Goal: Transaction & Acquisition: Book appointment/travel/reservation

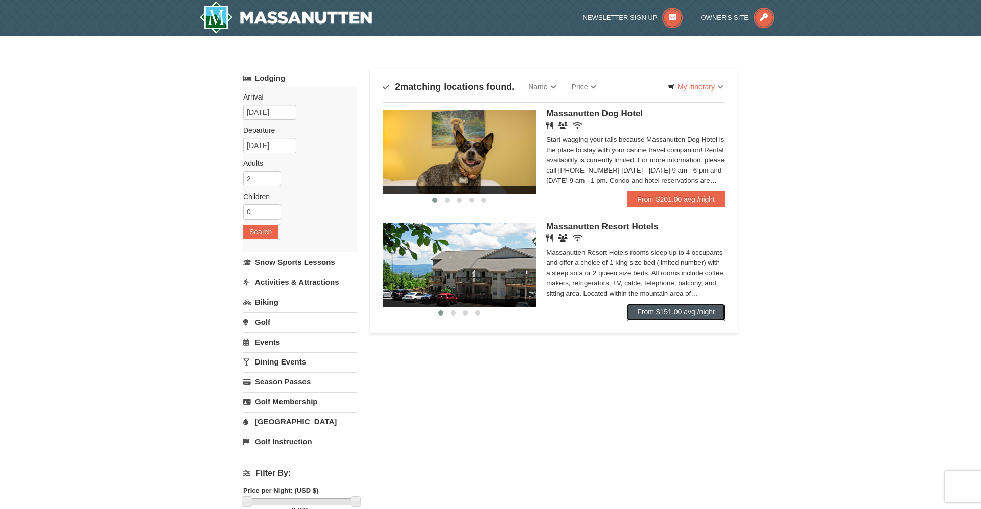
click at [657, 313] on link "From $151.00 avg /night" at bounding box center [676, 312] width 98 height 16
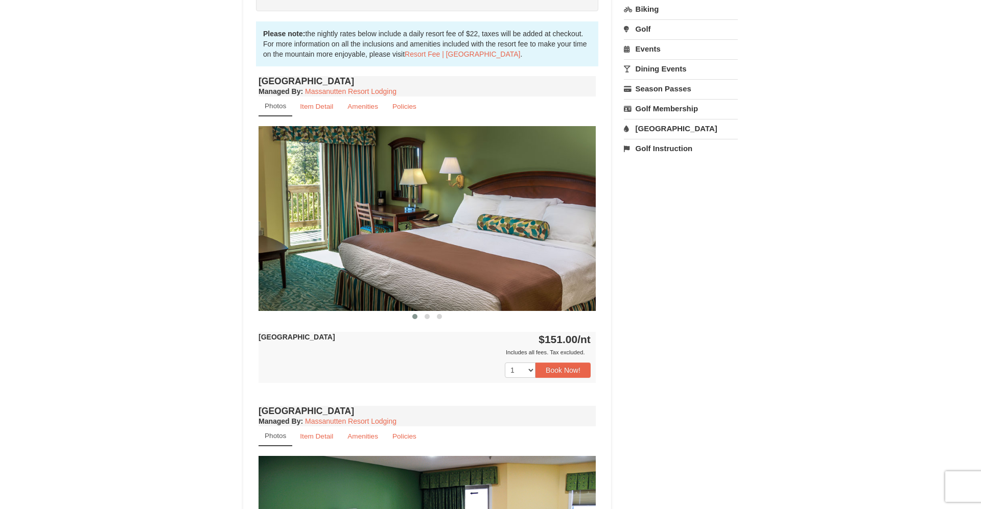
scroll to position [208, 0]
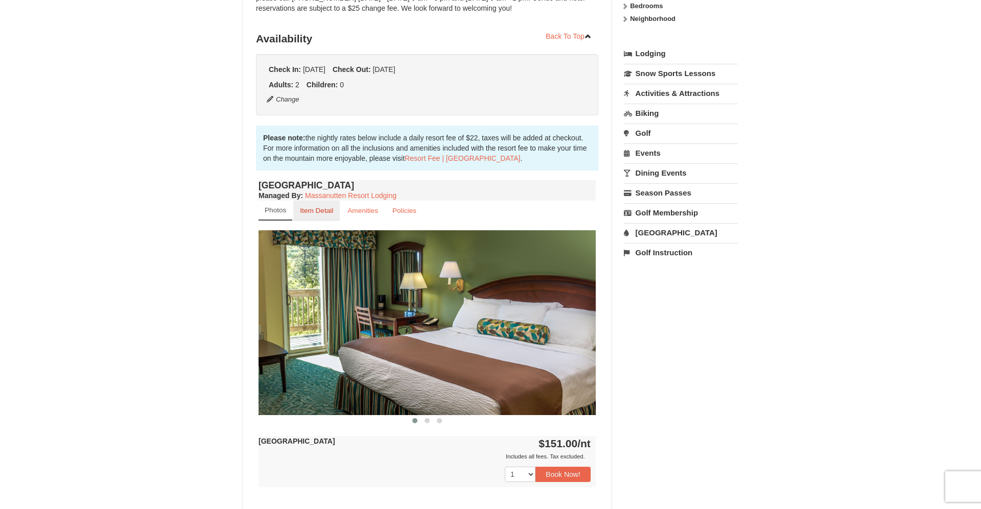
click at [328, 210] on small "Item Detail" at bounding box center [316, 211] width 33 height 8
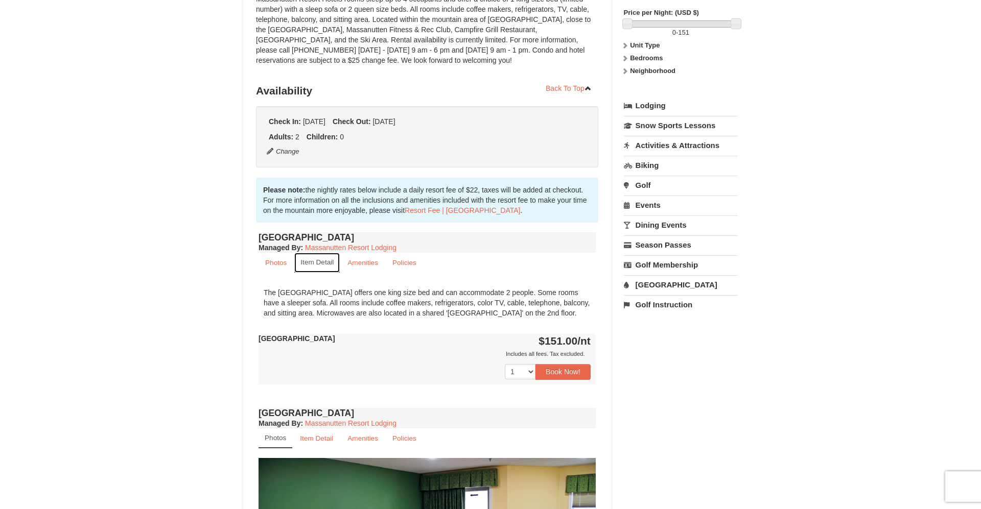
scroll to position [0, 0]
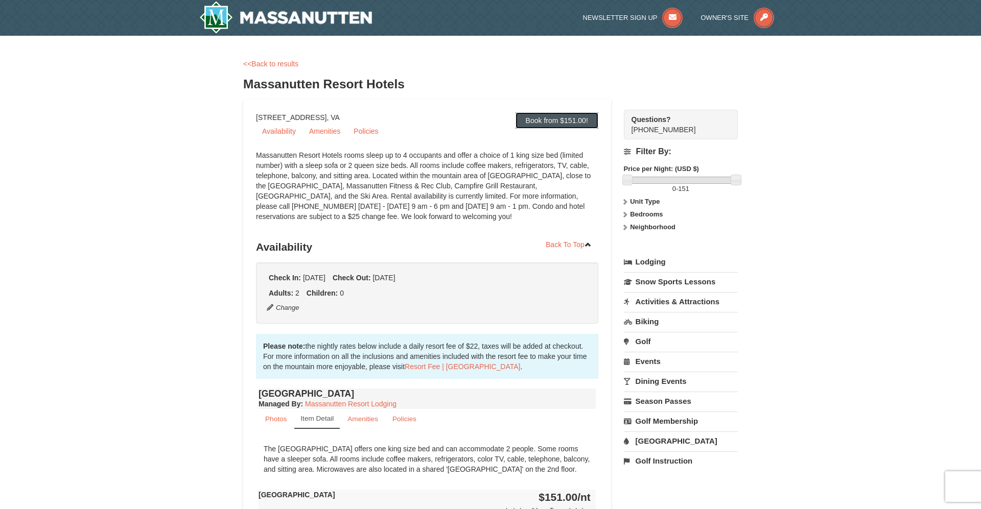
click at [555, 118] on link "Book from $151.00!" at bounding box center [556, 120] width 83 height 16
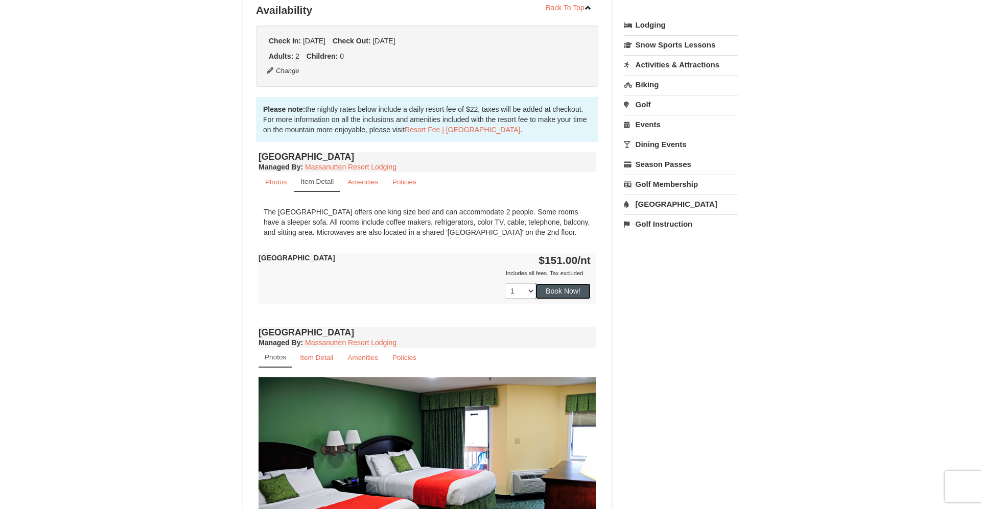
click at [559, 289] on button "Book Now!" at bounding box center [562, 290] width 55 height 15
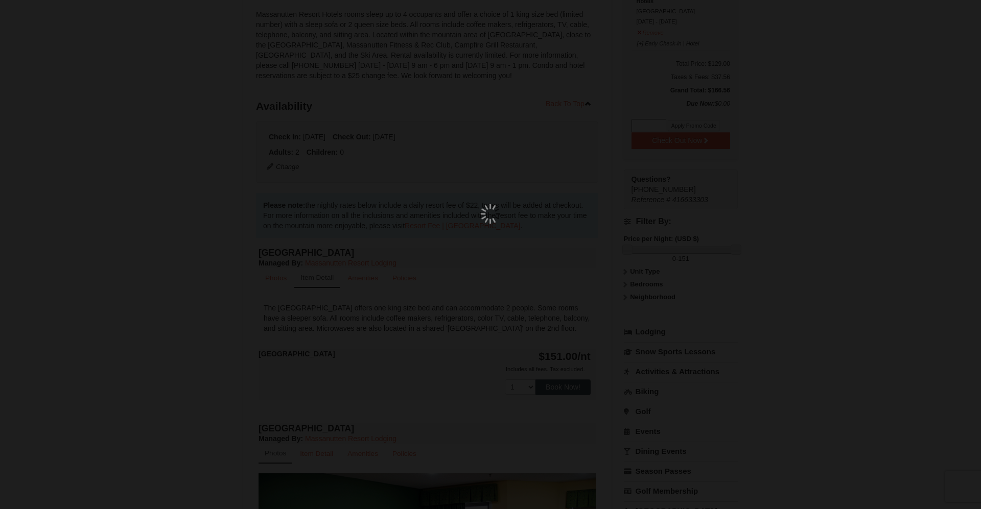
scroll to position [100, 0]
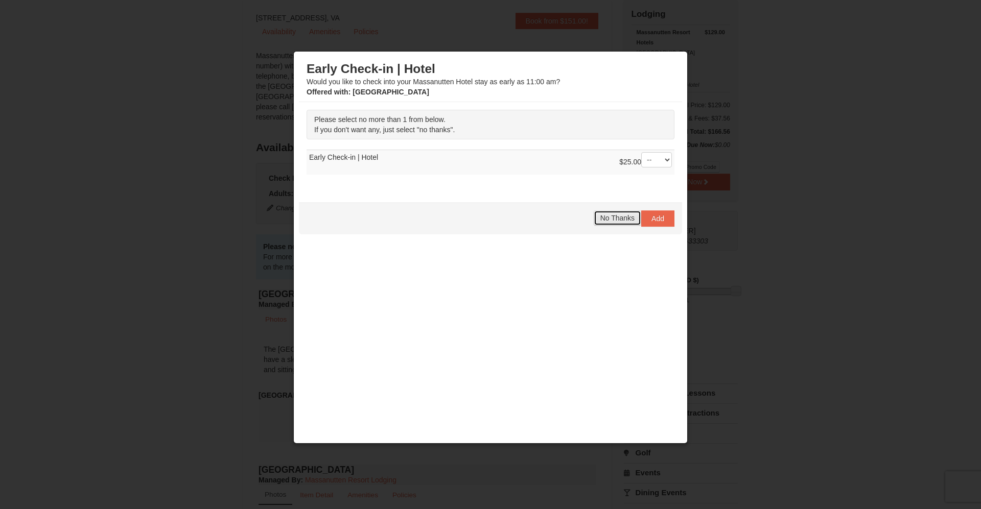
click at [620, 218] on span "No Thanks" at bounding box center [617, 218] width 34 height 8
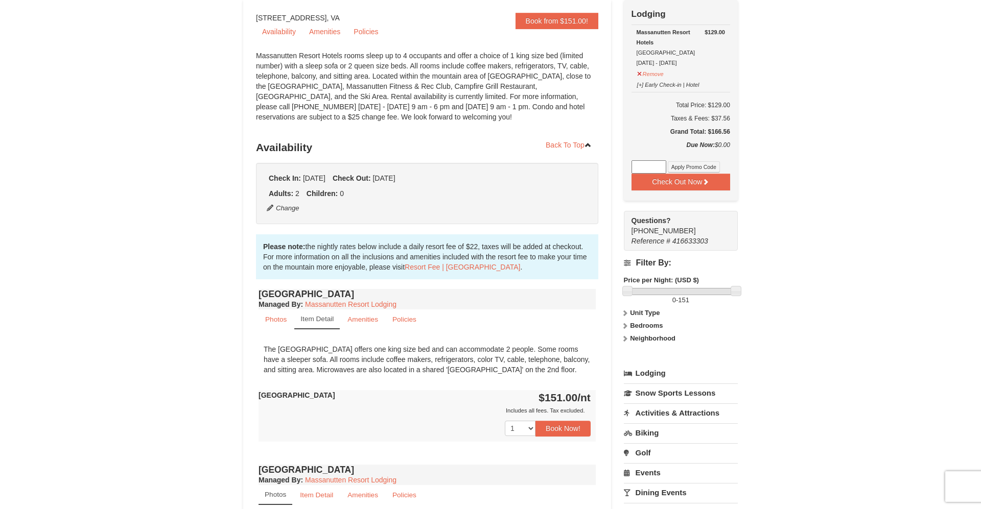
click at [701, 417] on link "Activities & Attractions" at bounding box center [681, 412] width 114 height 19
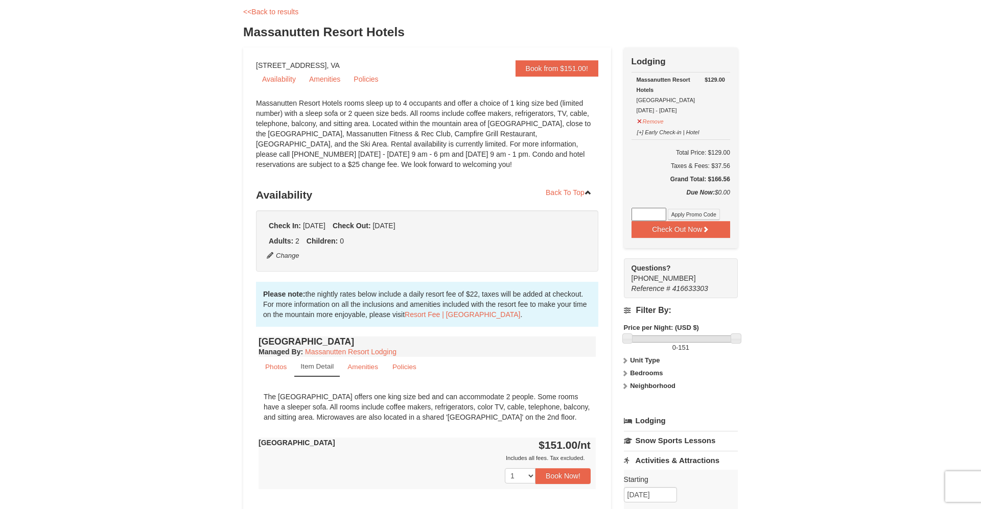
scroll to position [156, 0]
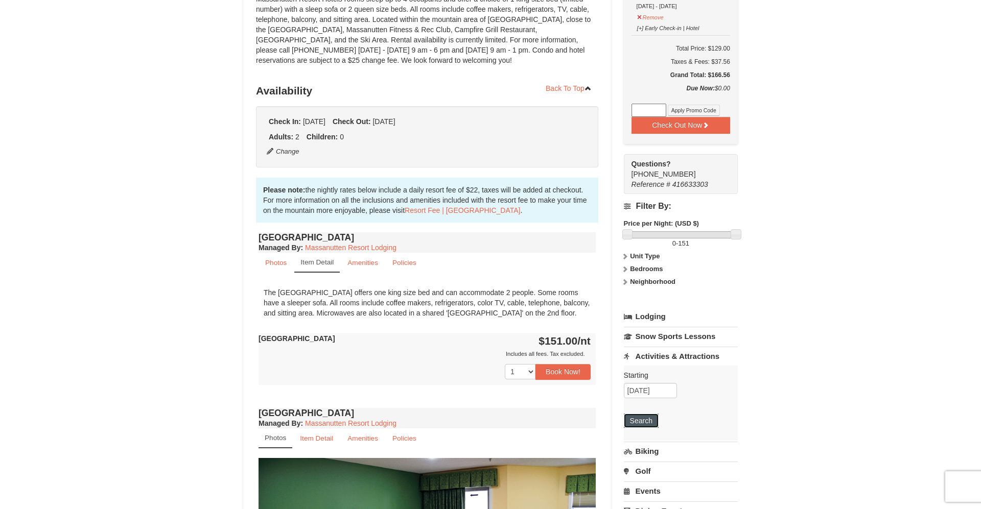
click at [641, 421] on button "Search" at bounding box center [641, 421] width 35 height 14
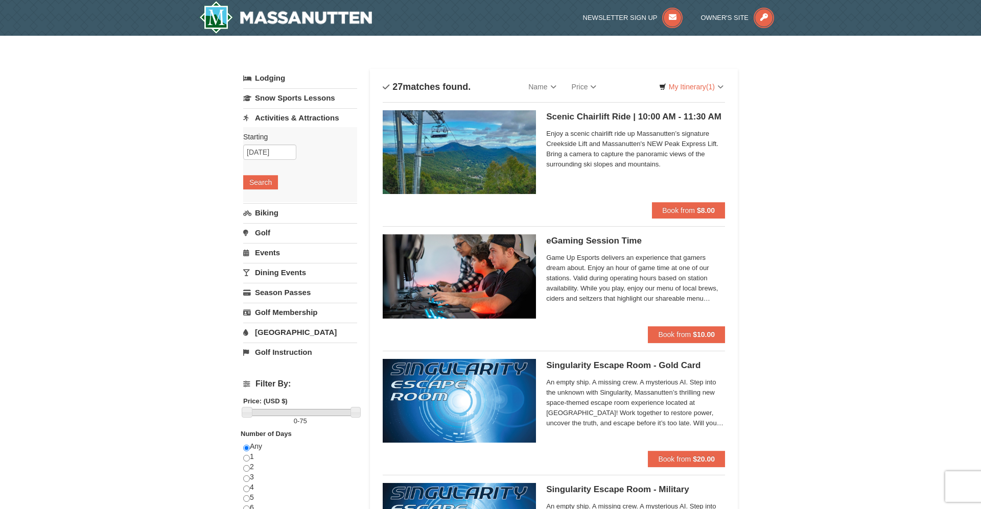
drag, startPoint x: 753, startPoint y: 291, endPoint x: 754, endPoint y: 155, distance: 135.9
click at [668, 216] on button "Book from $8.00" at bounding box center [688, 210] width 73 height 16
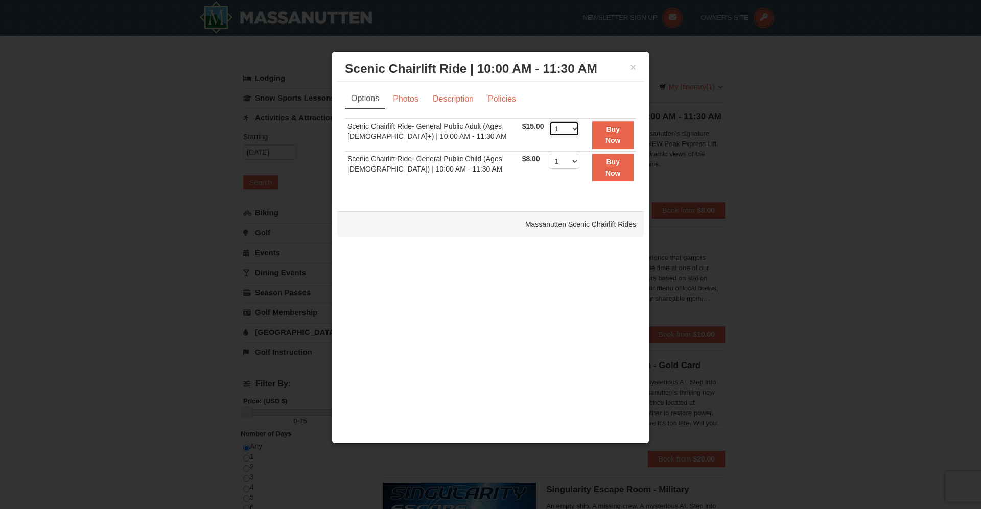
click at [548, 121] on select "1 2 3 4 5 6 7 8 9 10 11 12 13 14 15 16 17 18 19 20 21 22" at bounding box center [563, 128] width 31 height 15
select select "2"
click option "2" at bounding box center [0, 0] width 0 height 0
click at [635, 65] on button "×" at bounding box center [633, 67] width 6 height 10
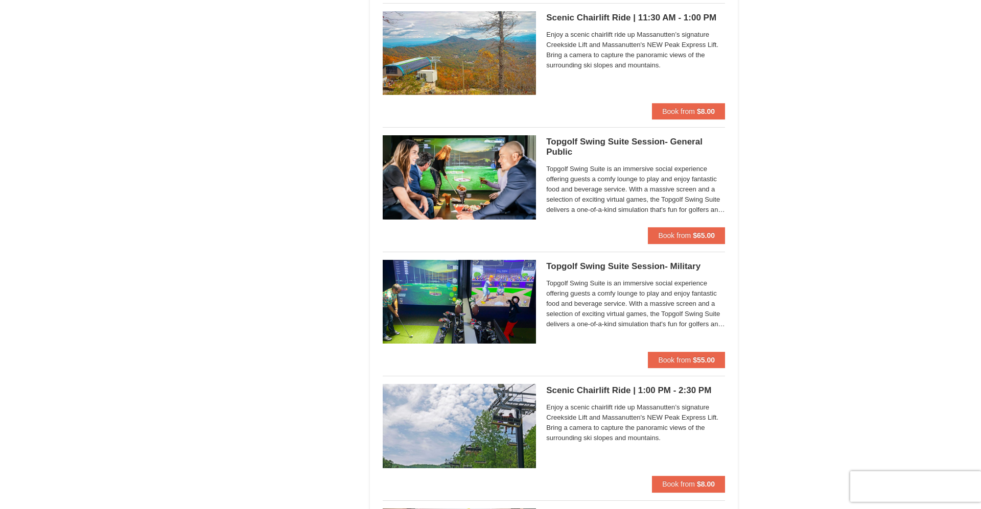
scroll to position [1350, 0]
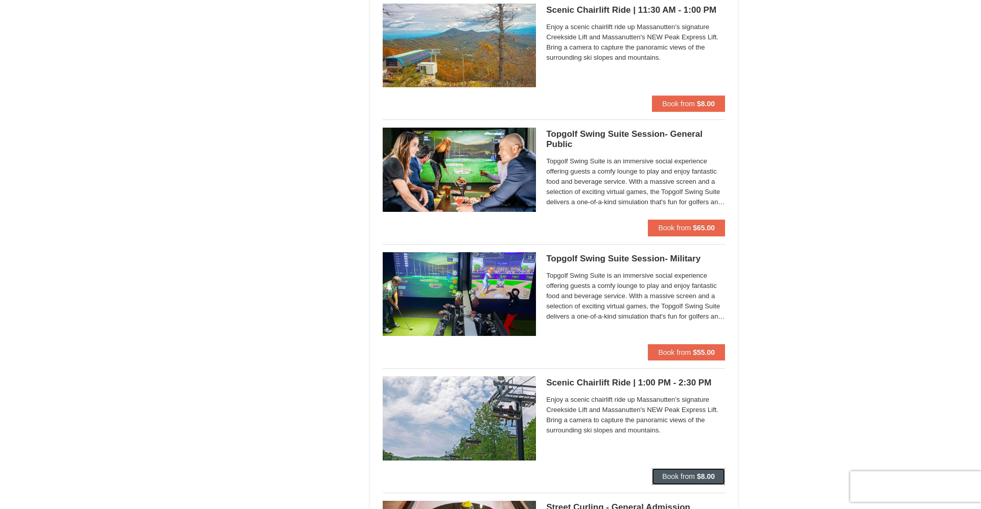
click at [698, 476] on strong "$8.00" at bounding box center [706, 476] width 18 height 8
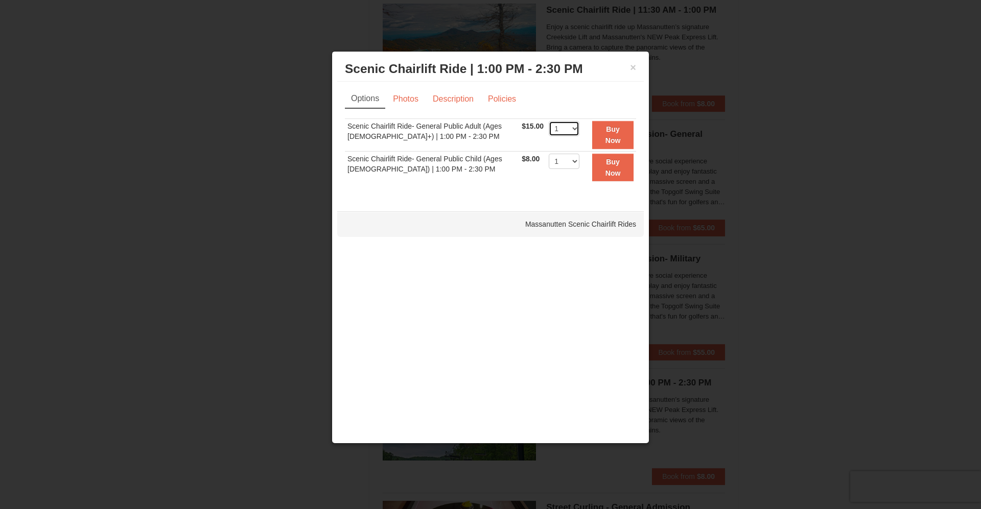
click at [548, 121] on select "1 2 3 4 5 6 7 8 9 10 11 12 13 14 15 16 17 18 19 20 21 22" at bounding box center [563, 128] width 31 height 15
select select "2"
click option "2" at bounding box center [0, 0] width 0 height 0
click at [602, 132] on button "Buy Now" at bounding box center [612, 135] width 41 height 28
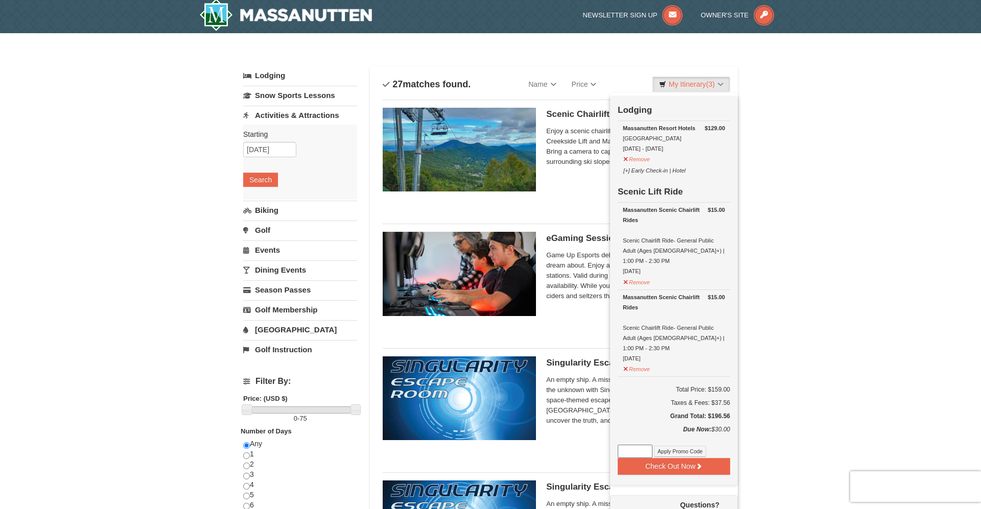
scroll to position [3, 0]
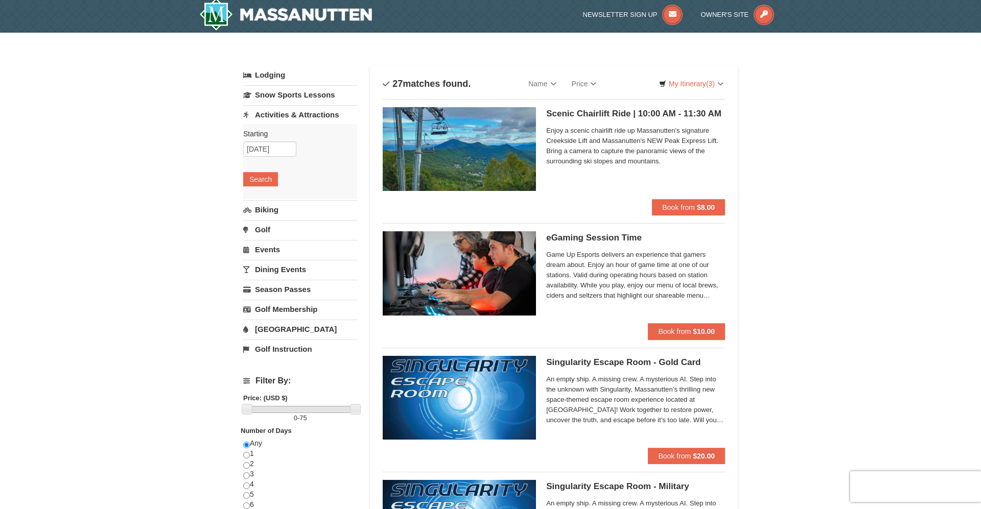
click at [278, 268] on link "Dining Events" at bounding box center [300, 269] width 114 height 19
click at [267, 260] on button "Search" at bounding box center [260, 259] width 35 height 14
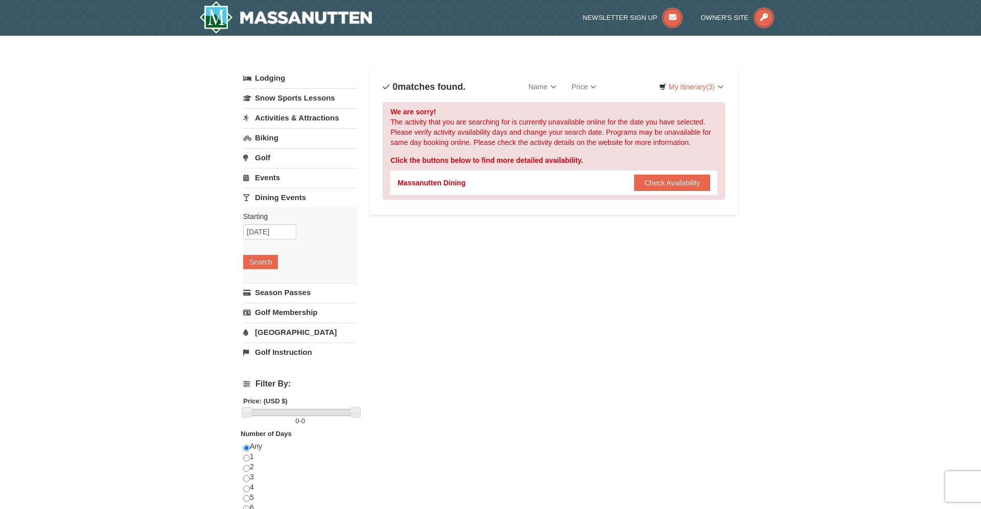
click at [266, 137] on link "Biking" at bounding box center [300, 137] width 114 height 19
click at [277, 115] on link "Activities & Attractions" at bounding box center [300, 117] width 114 height 19
click at [261, 183] on button "Search" at bounding box center [260, 182] width 35 height 14
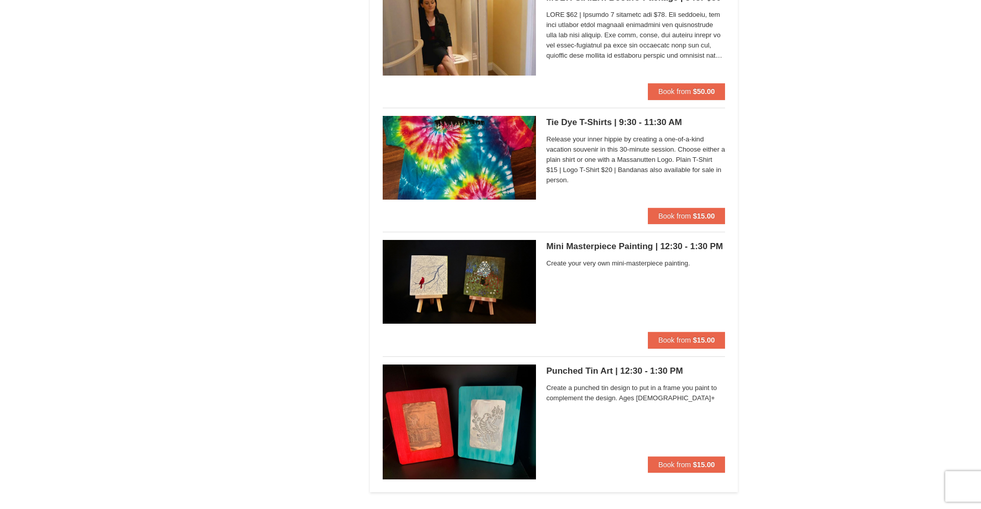
scroll to position [3082, 0]
